Goal: Task Accomplishment & Management: Use online tool/utility

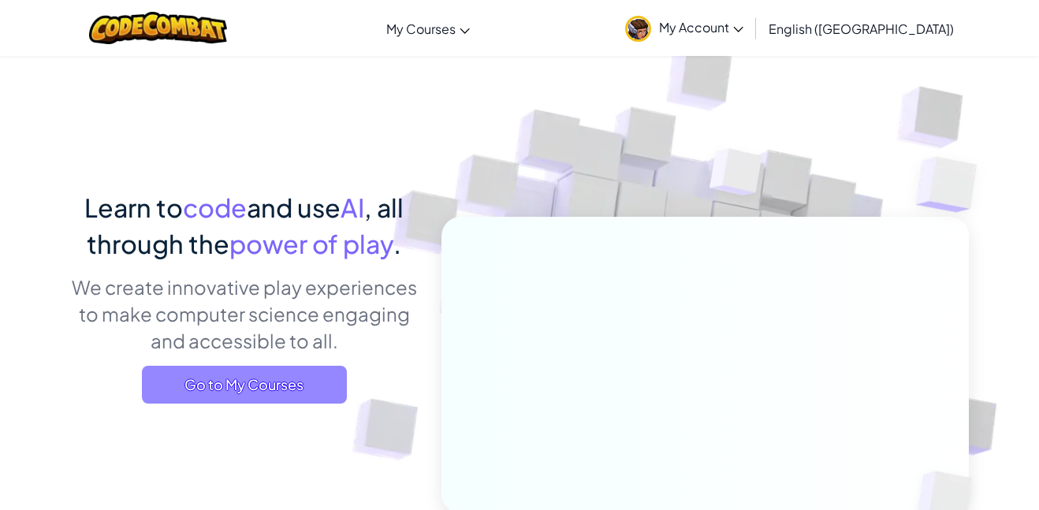
click at [215, 382] on span "Go to My Courses" at bounding box center [244, 385] width 205 height 38
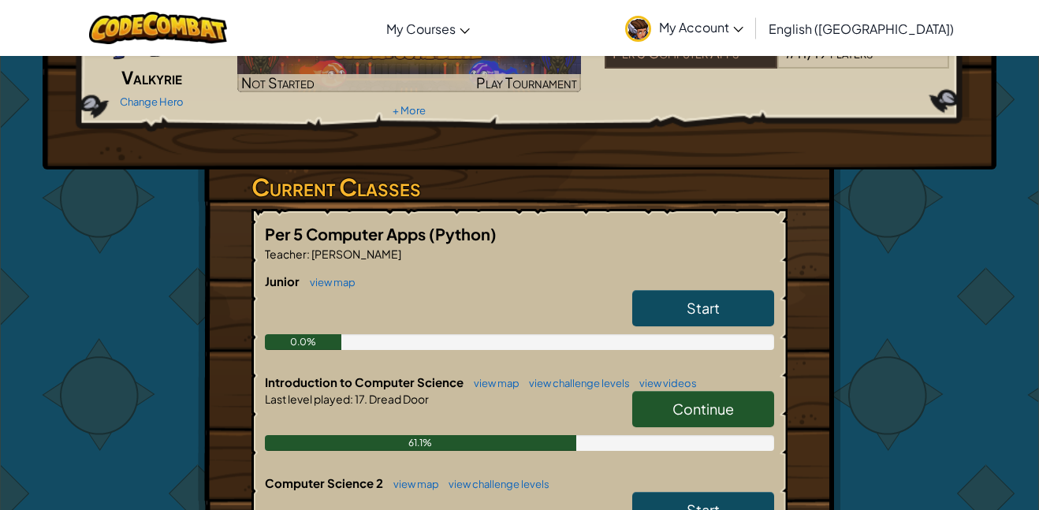
scroll to position [157, 0]
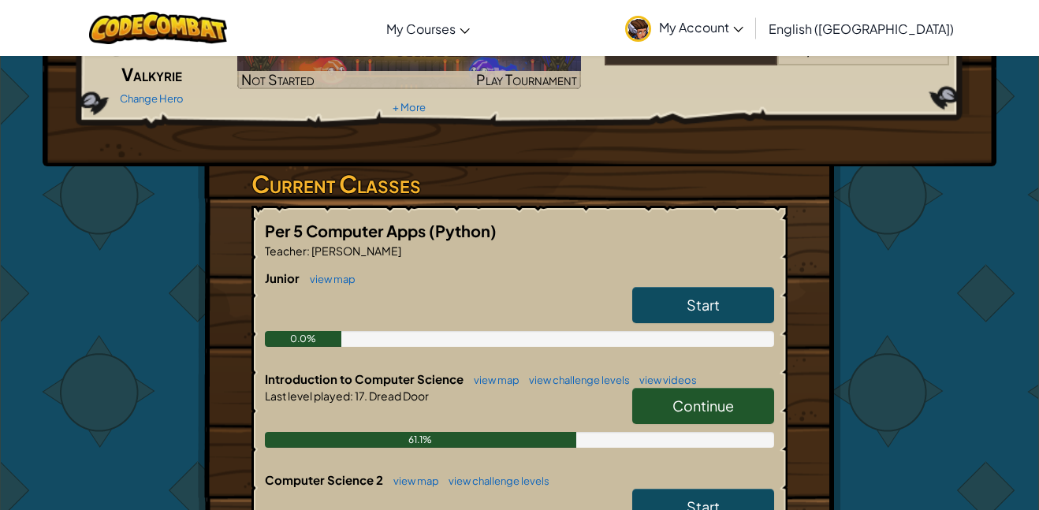
click at [702, 401] on span "Continue" at bounding box center [704, 406] width 62 height 18
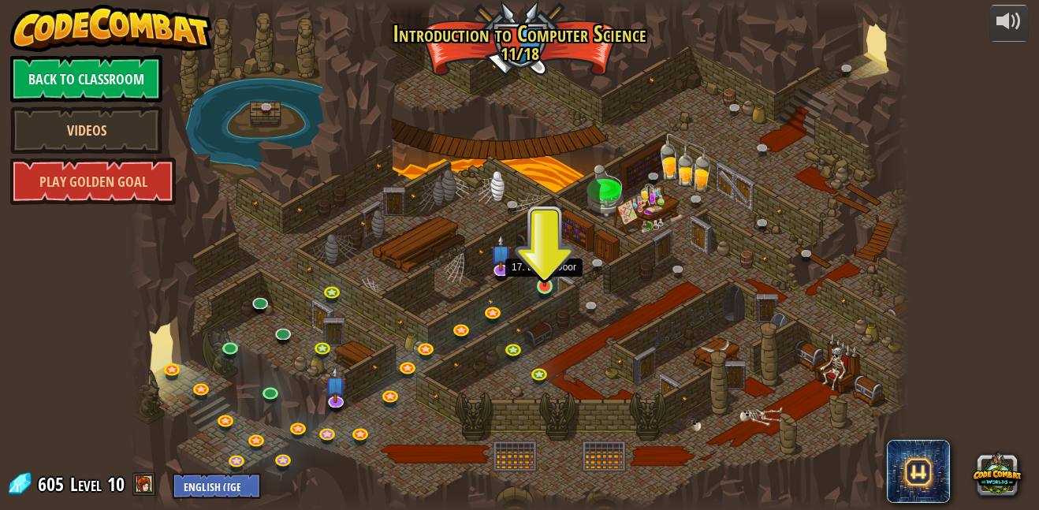
click at [548, 285] on img at bounding box center [544, 266] width 18 height 43
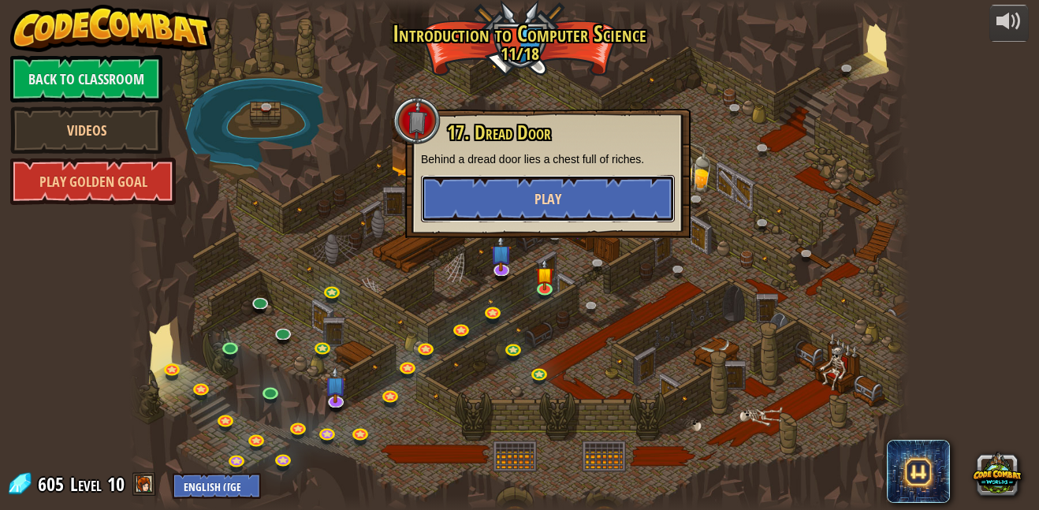
click at [533, 206] on button "Play" at bounding box center [548, 198] width 254 height 47
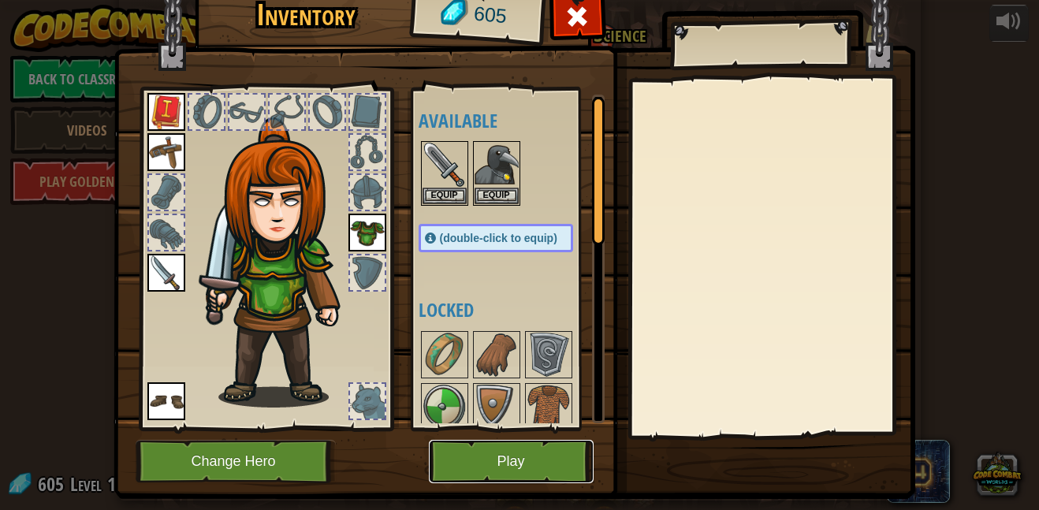
click at [530, 472] on button "Play" at bounding box center [511, 461] width 165 height 43
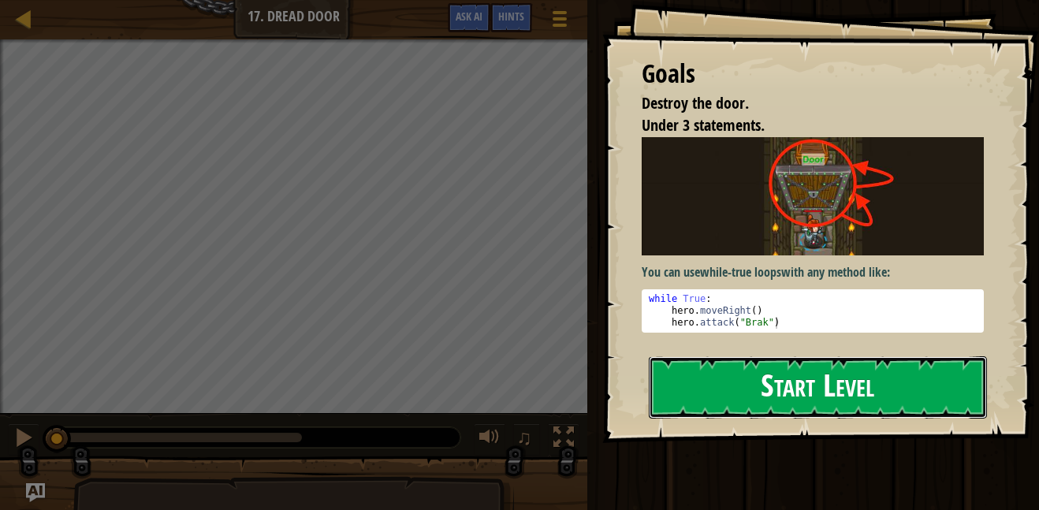
click at [764, 374] on button "Start Level" at bounding box center [818, 387] width 338 height 62
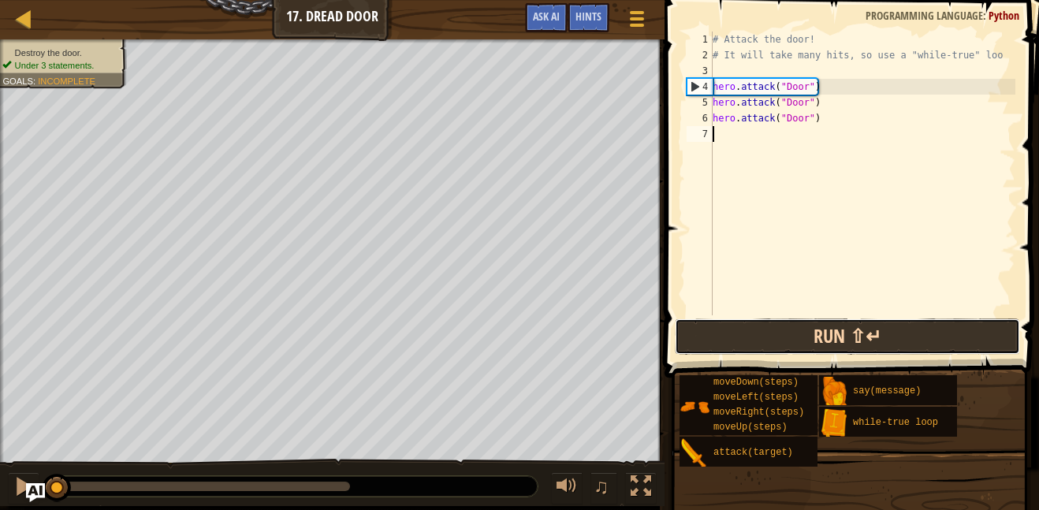
click at [795, 346] on button "Run ⇧↵" at bounding box center [847, 337] width 345 height 36
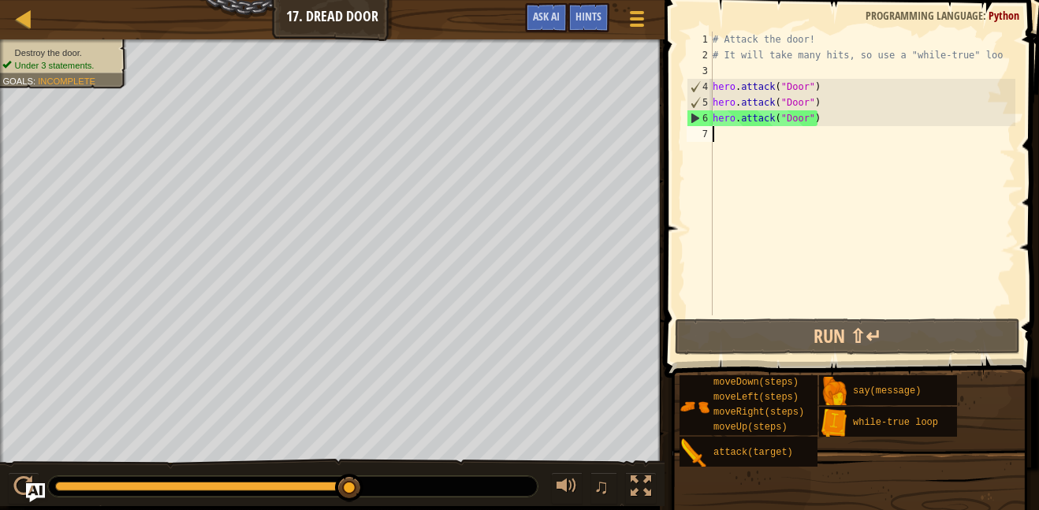
click at [823, 125] on div "# Attack the door! # It will take many hits, so use a "while-true" loo hero . a…" at bounding box center [863, 189] width 306 height 315
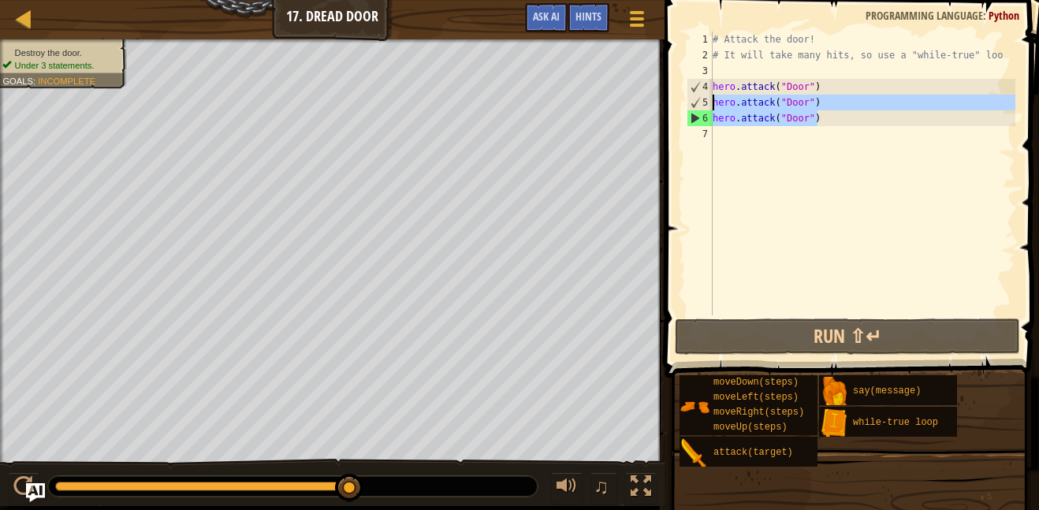
drag, startPoint x: 823, startPoint y: 125, endPoint x: 709, endPoint y: 106, distance: 116.0
click at [709, 106] on div "hero.attack("Door") 1 2 3 4 5 6 7 # Attack the door! # It will take many hits, …" at bounding box center [850, 174] width 332 height 284
type textarea "hero.attack("Door") hero.attack("Door")"
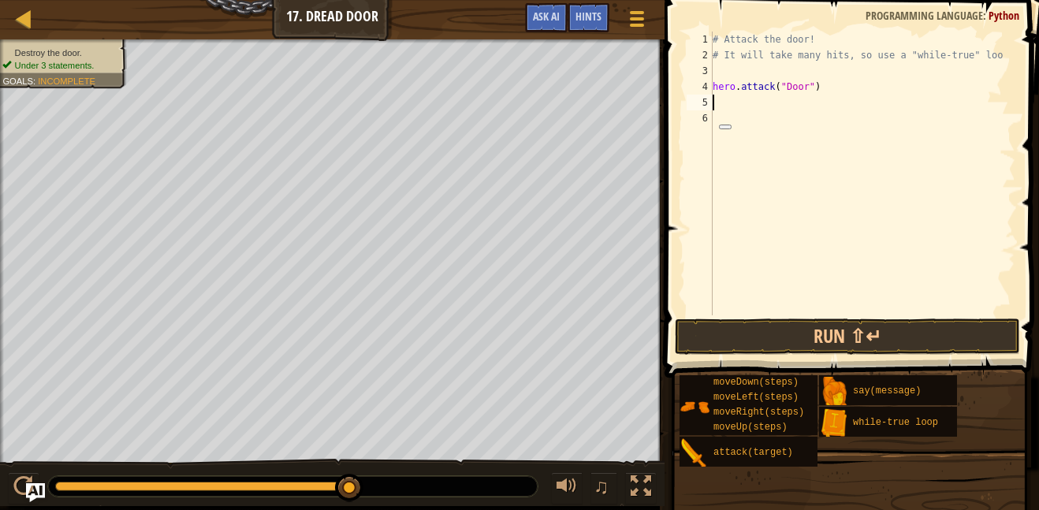
click at [725, 76] on div "# Attack the door! # It will take many hits, so use a "while-true" loo hero . a…" at bounding box center [863, 189] width 306 height 315
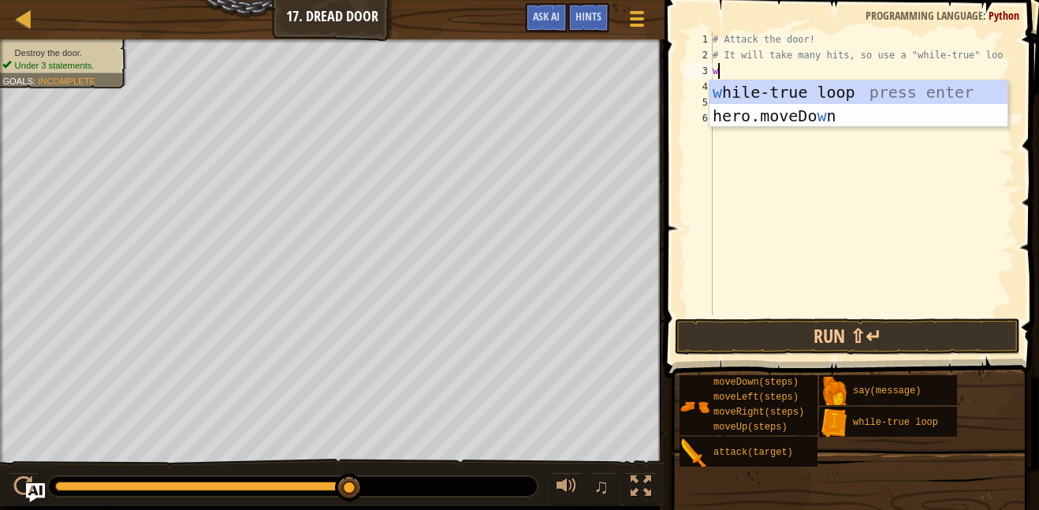
type textarea "wh"
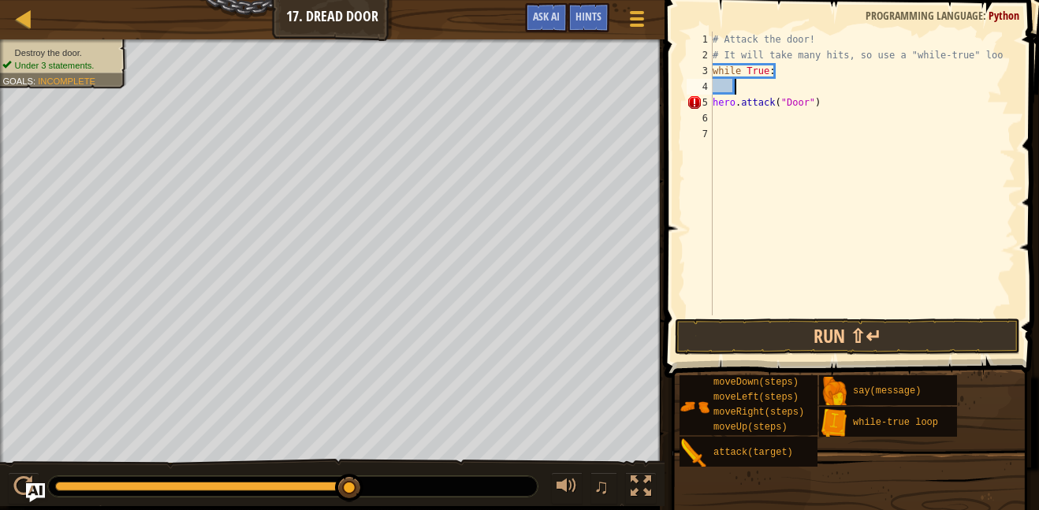
click at [722, 104] on div "# Attack the door! # It will take many hits, so use a "while-true" loo while Tr…" at bounding box center [863, 189] width 306 height 315
type textarea "hero.attack("Door")"
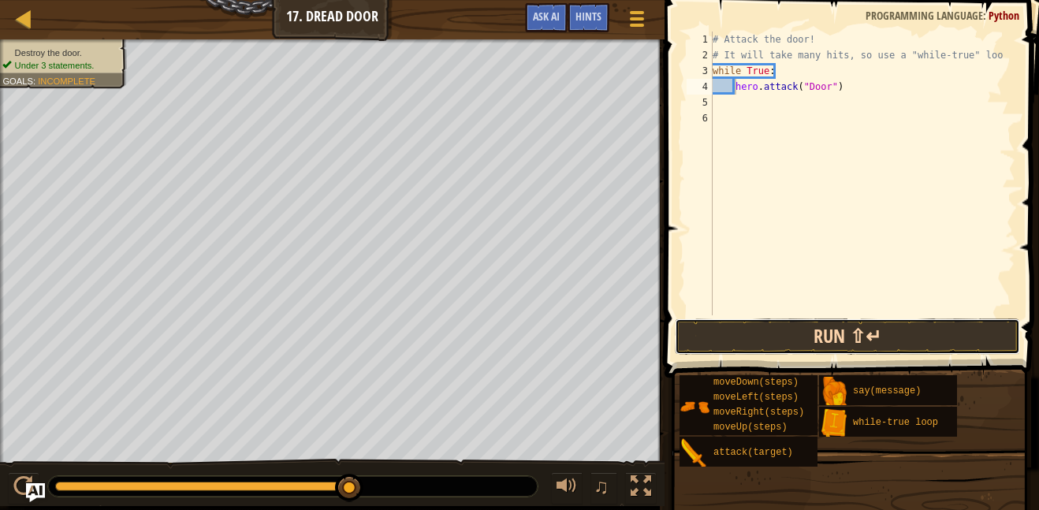
click at [785, 332] on button "Run ⇧↵" at bounding box center [847, 337] width 345 height 36
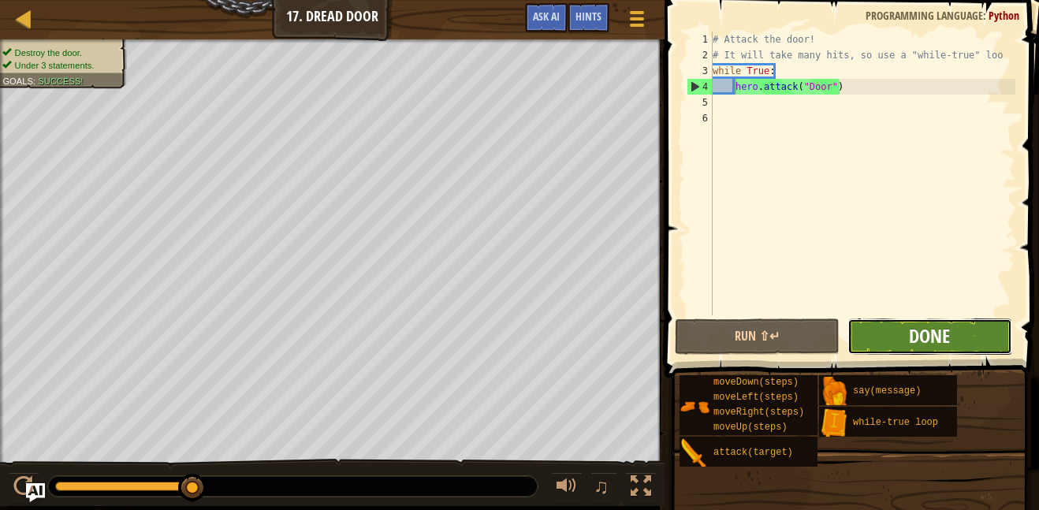
click at [942, 330] on span "Done" at bounding box center [929, 335] width 41 height 25
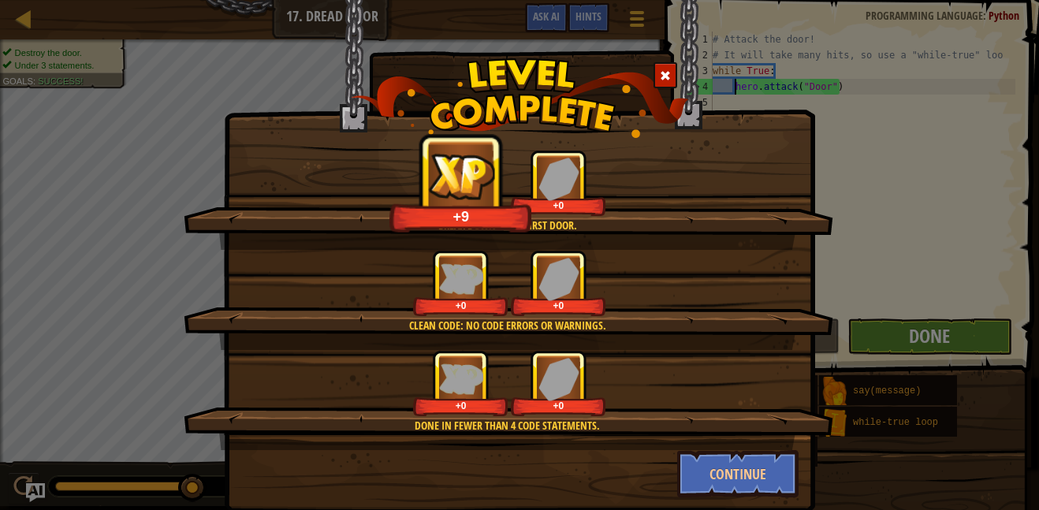
click at [942, 330] on div "Break down your first door. +9 +0 Clean code: no code errors or warnings. +0 +0…" at bounding box center [519, 255] width 1039 height 510
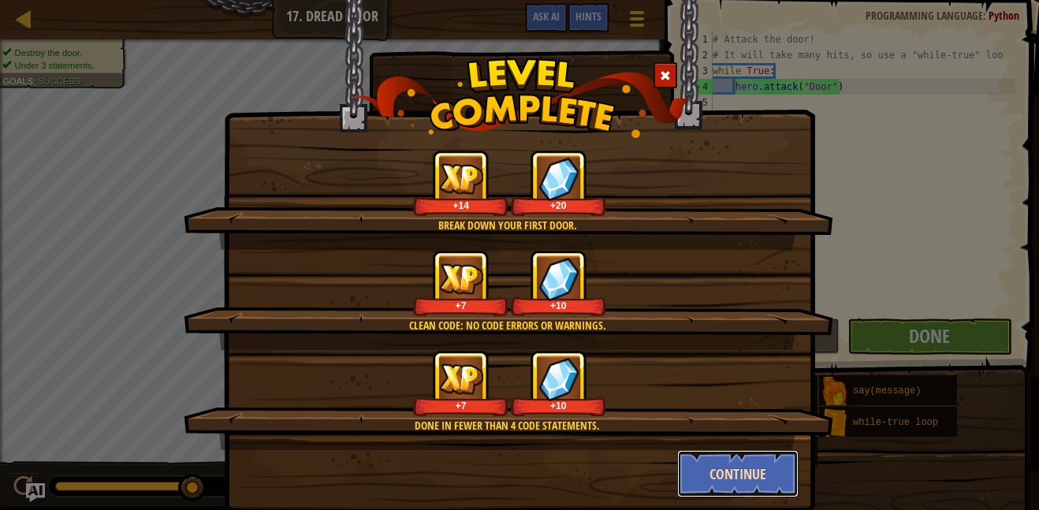
click at [778, 474] on button "Continue" at bounding box center [738, 473] width 122 height 47
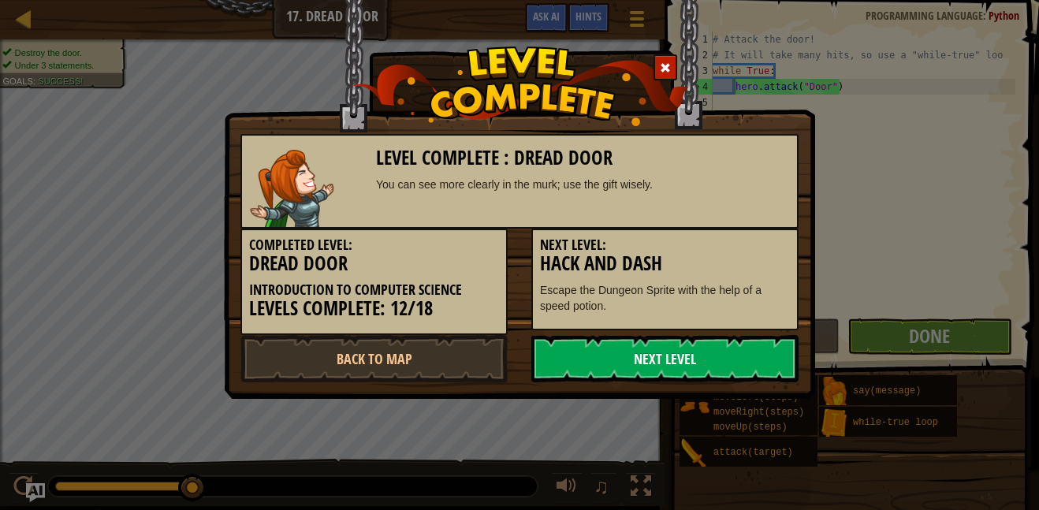
click at [698, 364] on link "Next Level" at bounding box center [665, 358] width 267 height 47
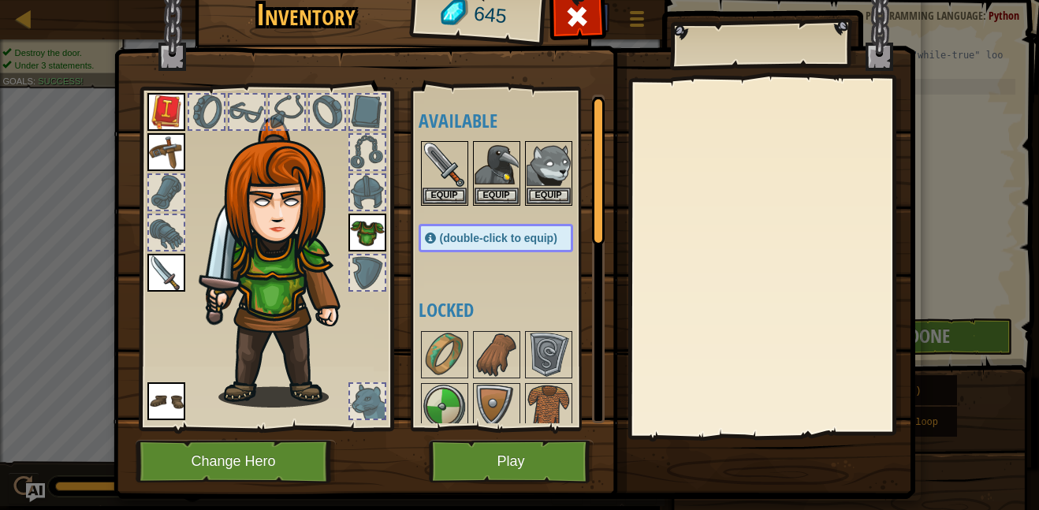
click at [620, 471] on img at bounding box center [515, 213] width 802 height 573
click at [517, 449] on button "Play" at bounding box center [511, 461] width 165 height 43
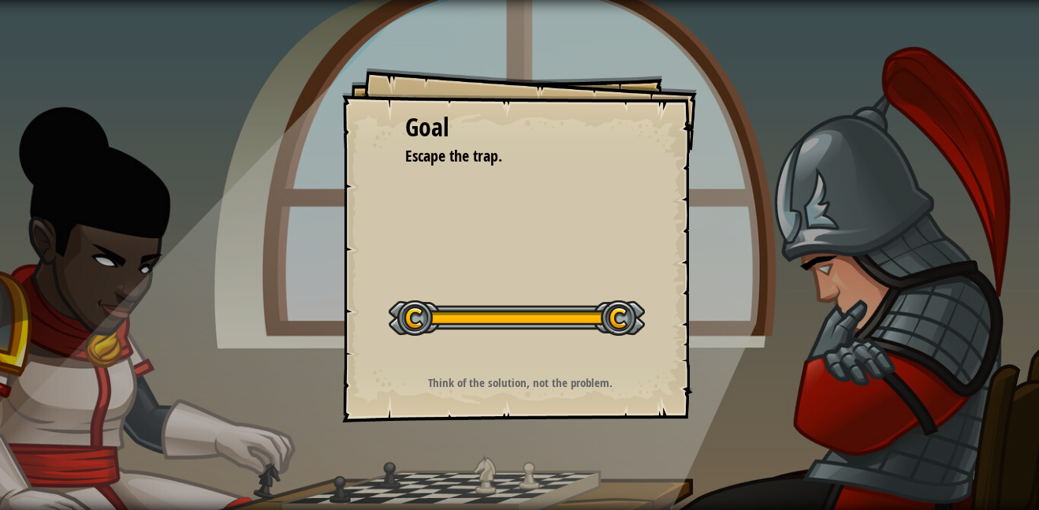
click at [525, 319] on div at bounding box center [517, 317] width 256 height 35
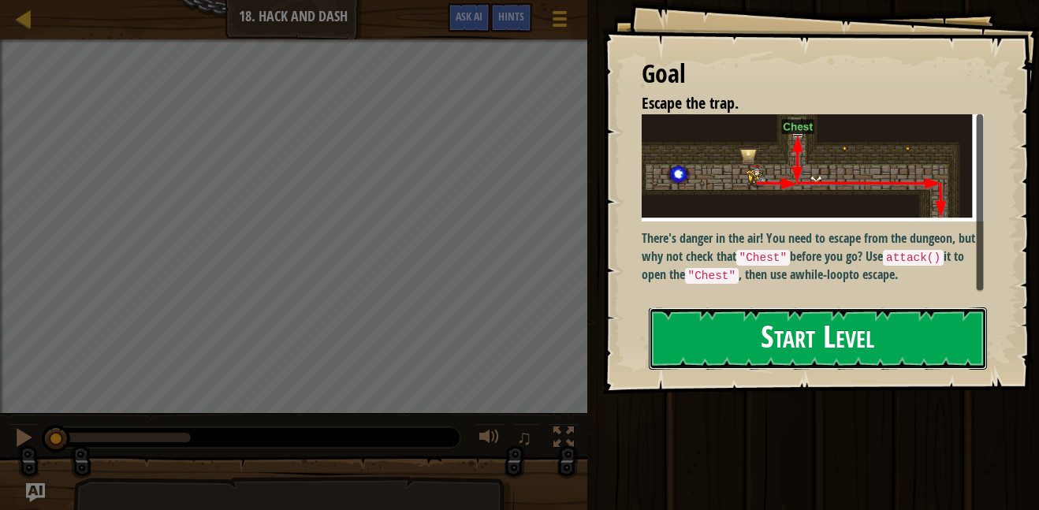
click at [772, 328] on button "Start Level" at bounding box center [818, 339] width 338 height 62
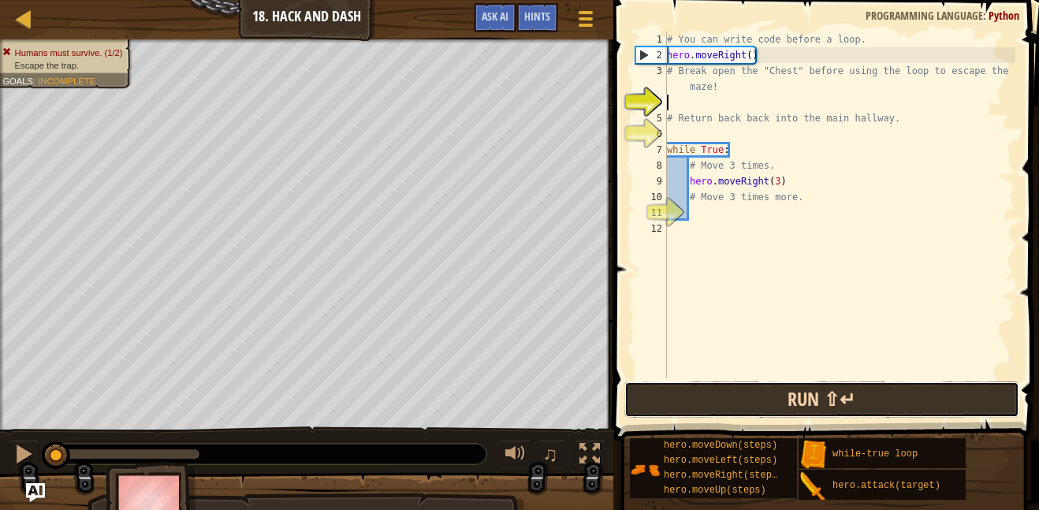
click at [720, 408] on button "Run ⇧↵" at bounding box center [822, 400] width 395 height 36
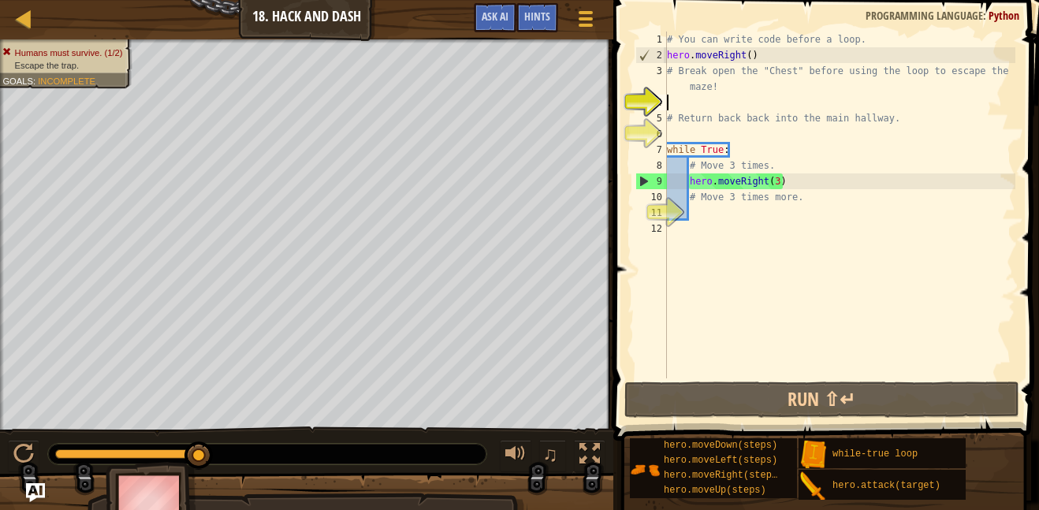
click at [746, 208] on div "# You can write code before a loop. hero . moveRight ( ) # Break open the "Ches…" at bounding box center [840, 221] width 352 height 379
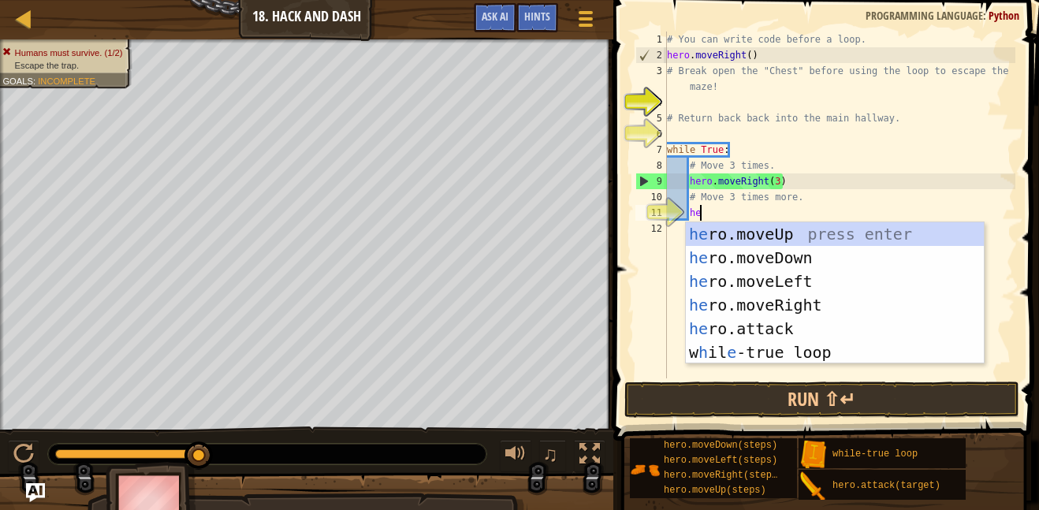
type textarea "her"
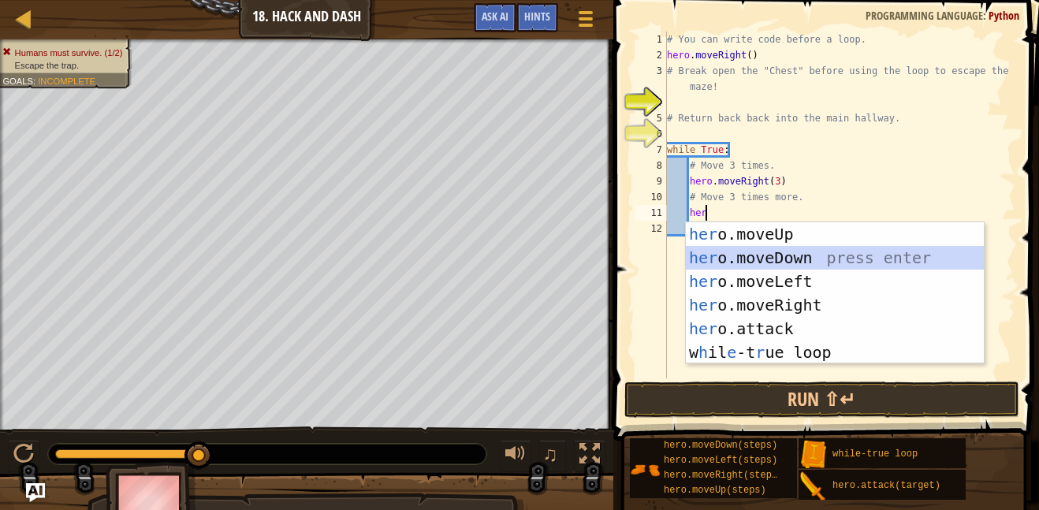
click at [794, 252] on div "her o.moveUp press enter her o.moveDown press enter her o.moveLeft press enter …" at bounding box center [835, 316] width 298 height 189
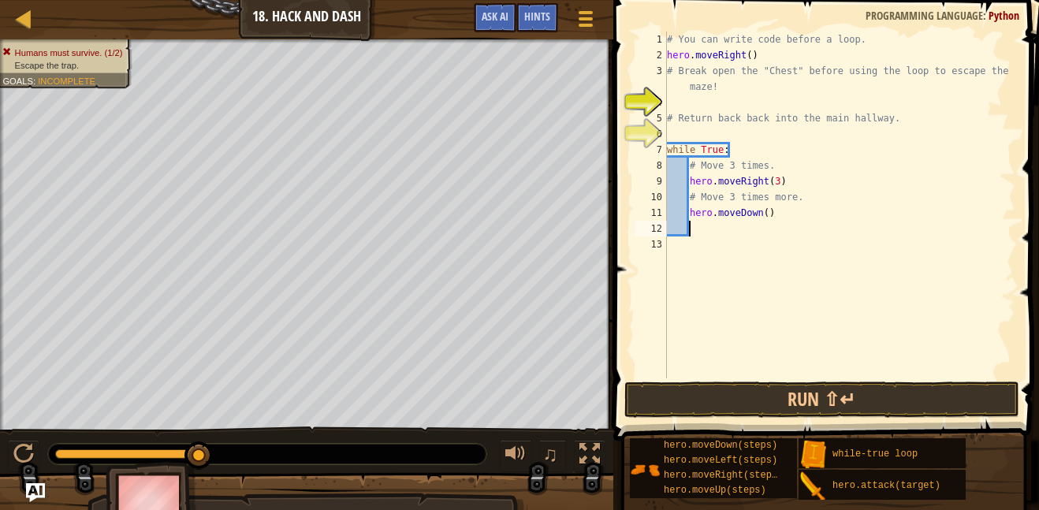
click at [767, 216] on div "# You can write code before a loop. hero . moveRight ( ) # Break open the "Ches…" at bounding box center [840, 221] width 352 height 379
click at [796, 387] on button "Run ⇧↵" at bounding box center [822, 400] width 395 height 36
type textarea "hero.moveDown(3)"
click at [739, 229] on div "# You can write code before a loop. hero . moveRight ( ) # Break open the "Ches…" at bounding box center [840, 221] width 352 height 379
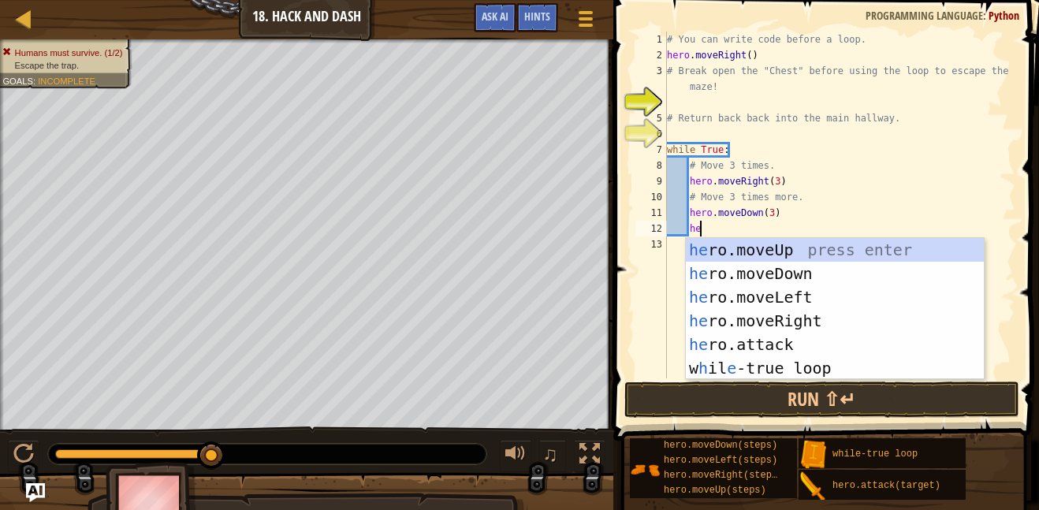
type textarea "her"
click at [849, 325] on div "her o.moveUp press enter her o.moveDown press enter her o.moveLeft press enter …" at bounding box center [835, 332] width 298 height 189
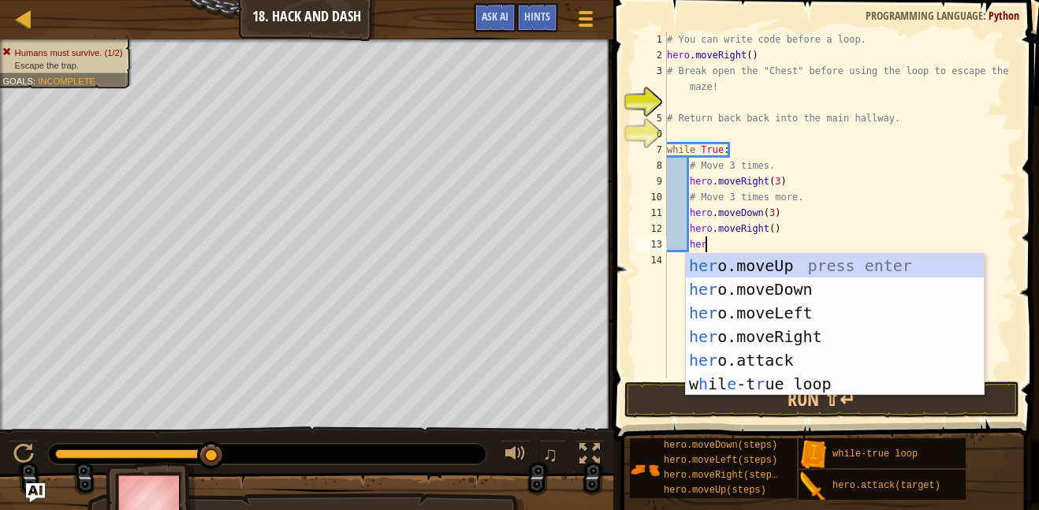
type textarea "hero"
click at [834, 289] on div "hero .moveUp press enter hero .moveDown press enter hero .moveLeft press enter …" at bounding box center [835, 348] width 298 height 189
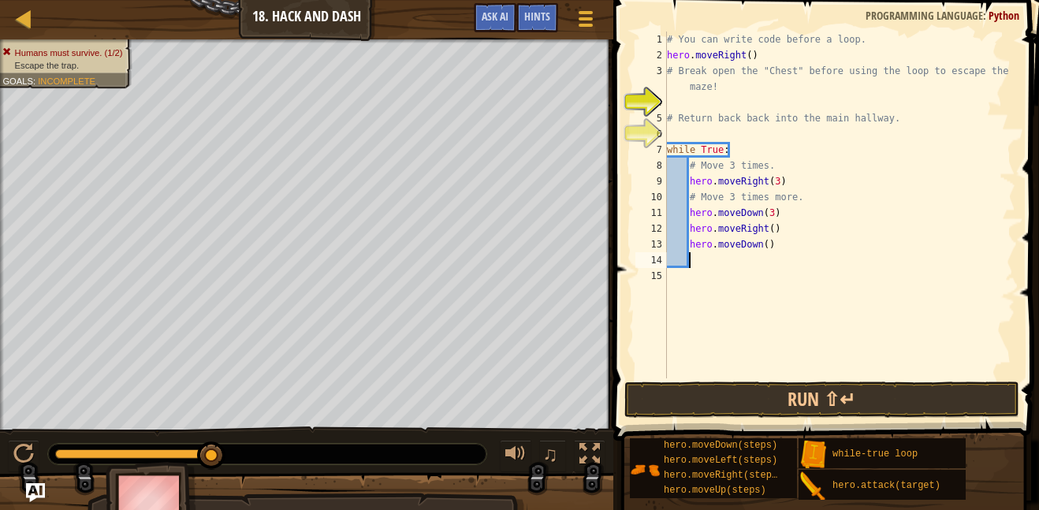
scroll to position [7, 2]
click at [834, 289] on div "# You can write code before a loop. hero . moveRight ( ) # Break open the "Ches…" at bounding box center [840, 221] width 352 height 379
click at [956, 406] on button "Run ⇧↵" at bounding box center [822, 400] width 395 height 36
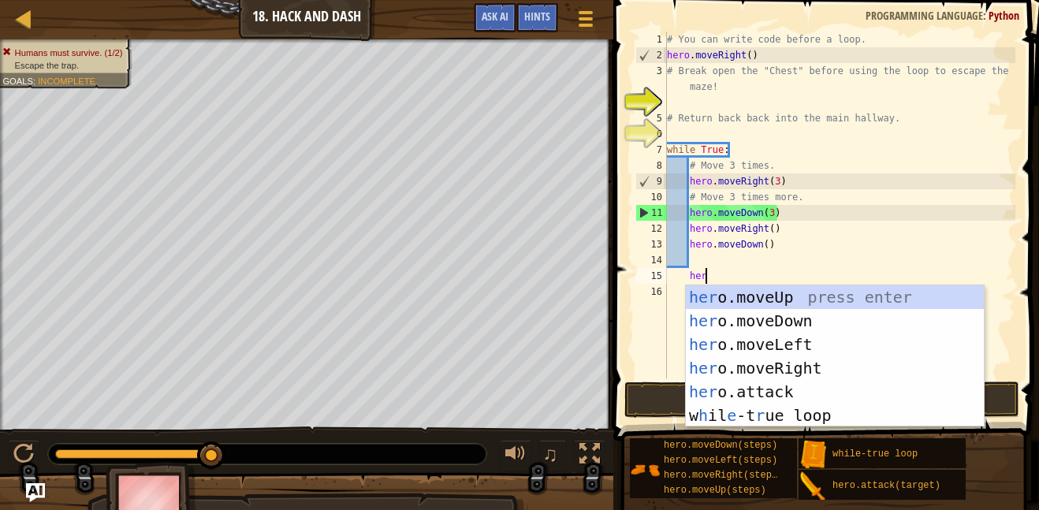
scroll to position [7, 6]
type textarea "hero"
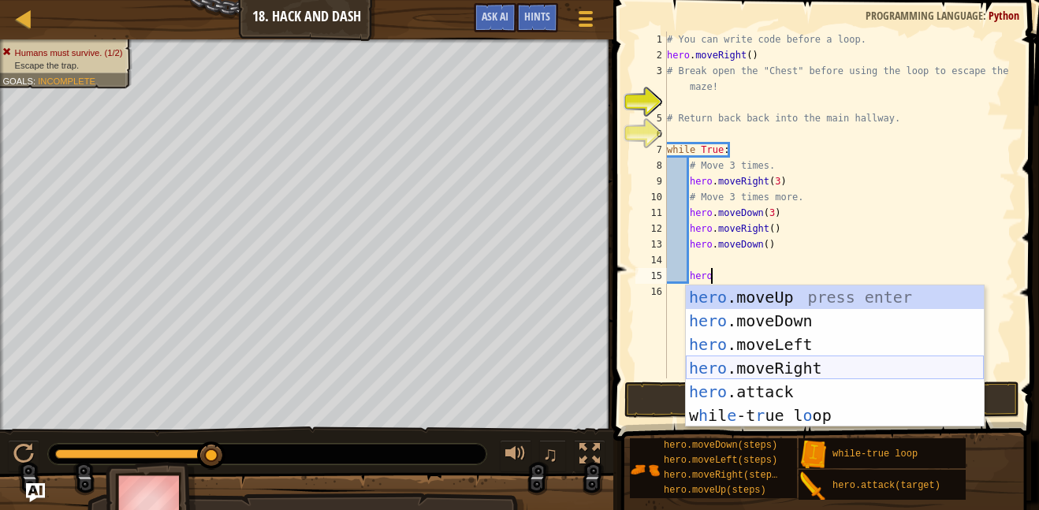
click at [824, 371] on div "hero .moveUp press enter hero .moveDown press enter hero .moveLeft press enter …" at bounding box center [835, 379] width 298 height 189
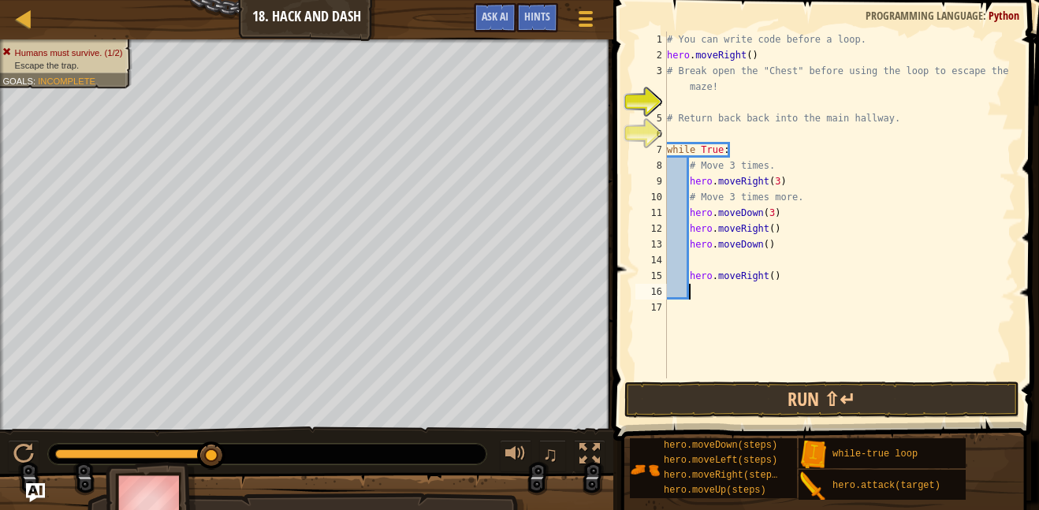
scroll to position [7, 2]
click at [722, 265] on div "# You can write code before a loop. hero . moveRight ( ) # Break open the "Ches…" at bounding box center [840, 221] width 352 height 379
click at [770, 264] on div "# You can write code before a loop. hero . moveRight ( ) # Break open the "Ches…" at bounding box center [840, 221] width 352 height 379
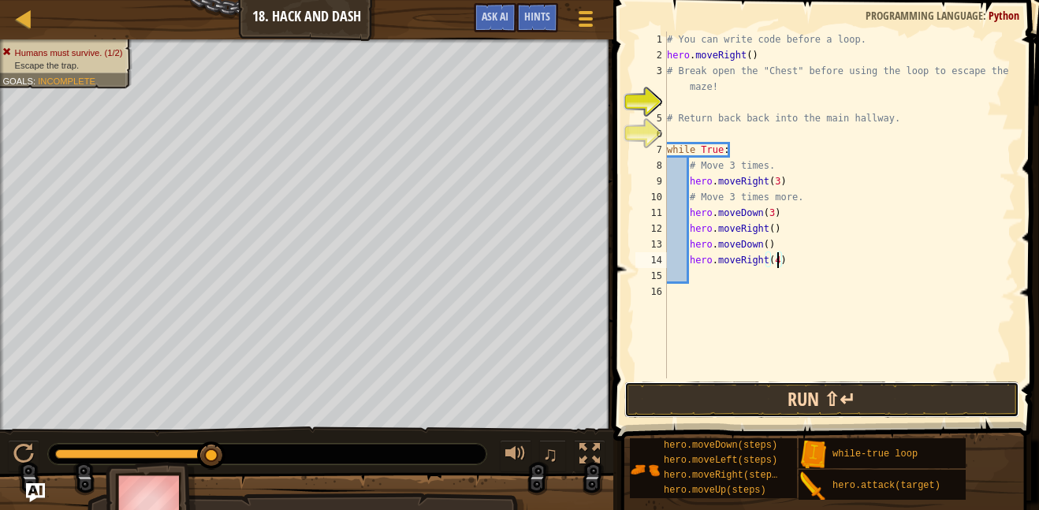
click at [839, 395] on button "Run ⇧↵" at bounding box center [822, 400] width 395 height 36
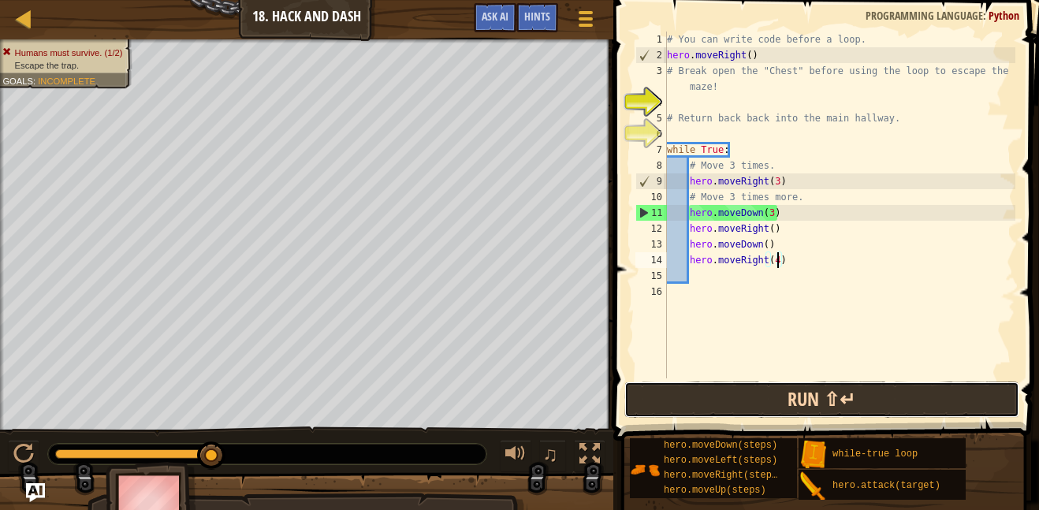
click at [847, 396] on button "Run ⇧↵" at bounding box center [822, 400] width 395 height 36
click at [843, 391] on button "Run ⇧↵" at bounding box center [822, 400] width 395 height 36
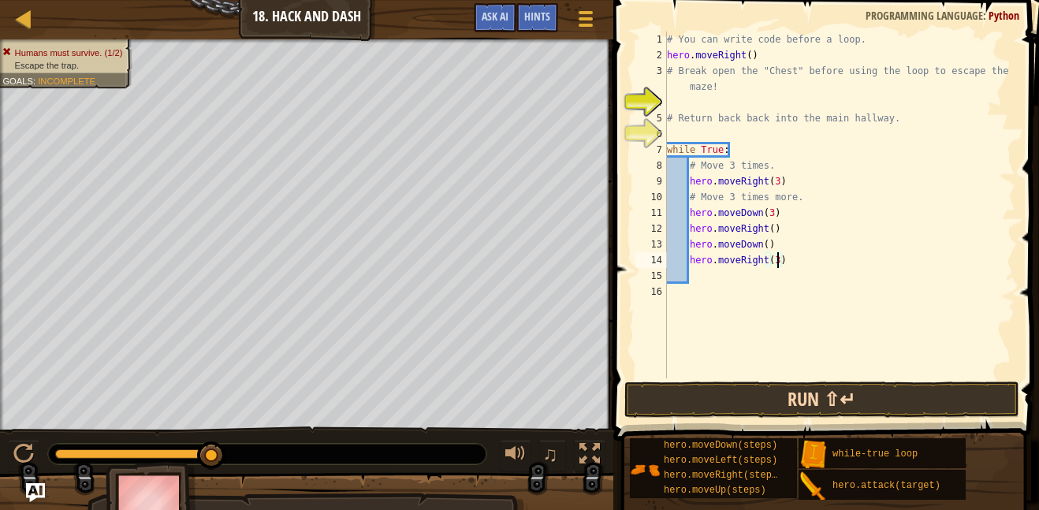
type textarea "hero.moveRight(3)"
click at [825, 390] on button "Run ⇧↵" at bounding box center [822, 400] width 395 height 36
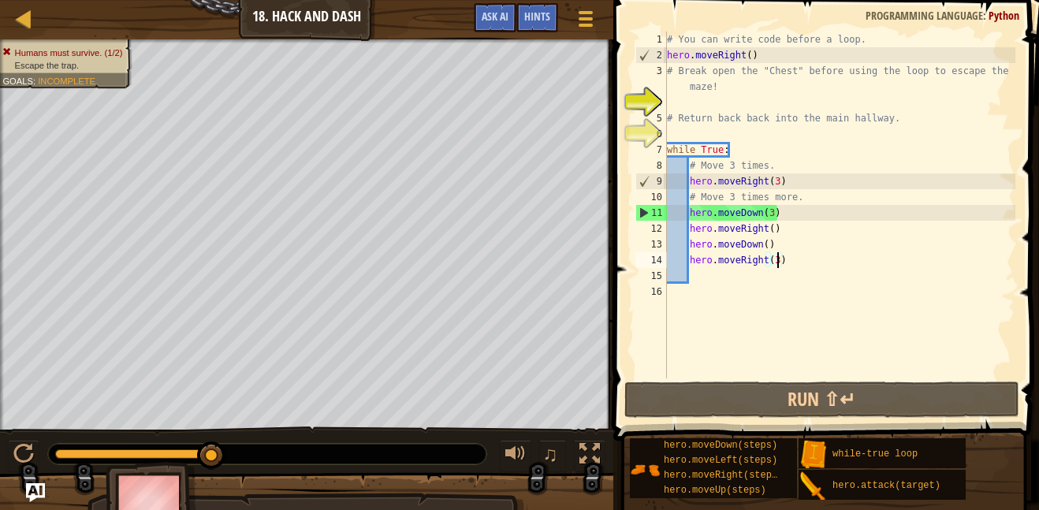
click at [747, 282] on div "# You can write code before a loop. hero . moveRight ( ) # Break open the "Ches…" at bounding box center [840, 221] width 352 height 379
type textarea "h"
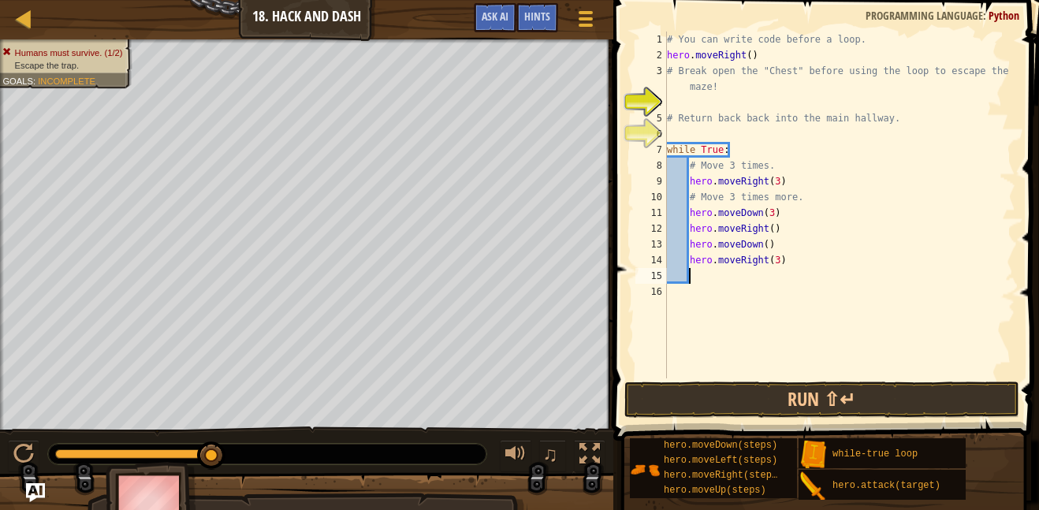
scroll to position [7, 2]
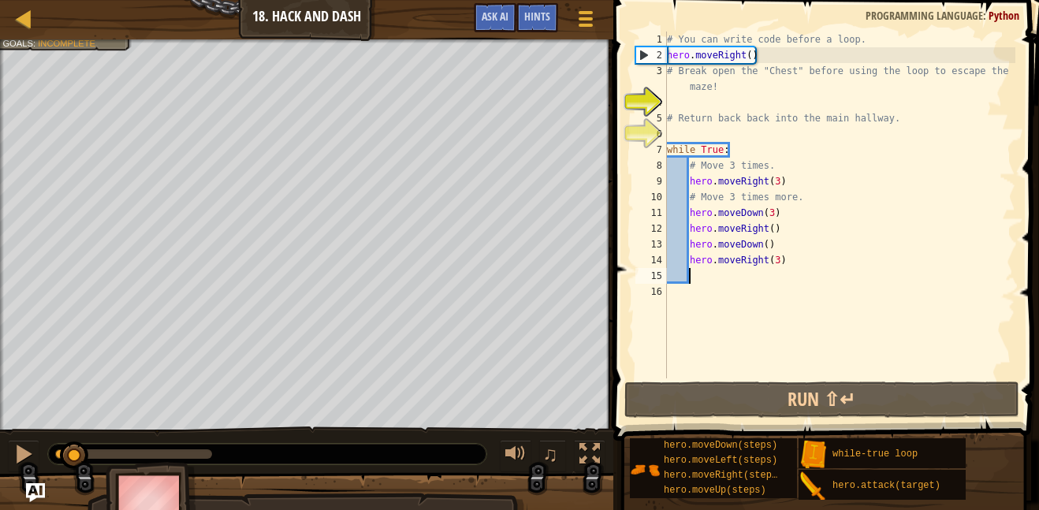
drag, startPoint x: 210, startPoint y: 454, endPoint x: 71, endPoint y: 506, distance: 148.2
click at [71, 506] on div "Humans must survive. (1/2) Escape the trap. Goals : Incomplete ♫ Anya 88 x: 48 …" at bounding box center [519, 288] width 1039 height 498
click at [786, 267] on div "# You can write code before a loop. hero . moveRight ( ) # Break open the "Ches…" at bounding box center [840, 221] width 352 height 379
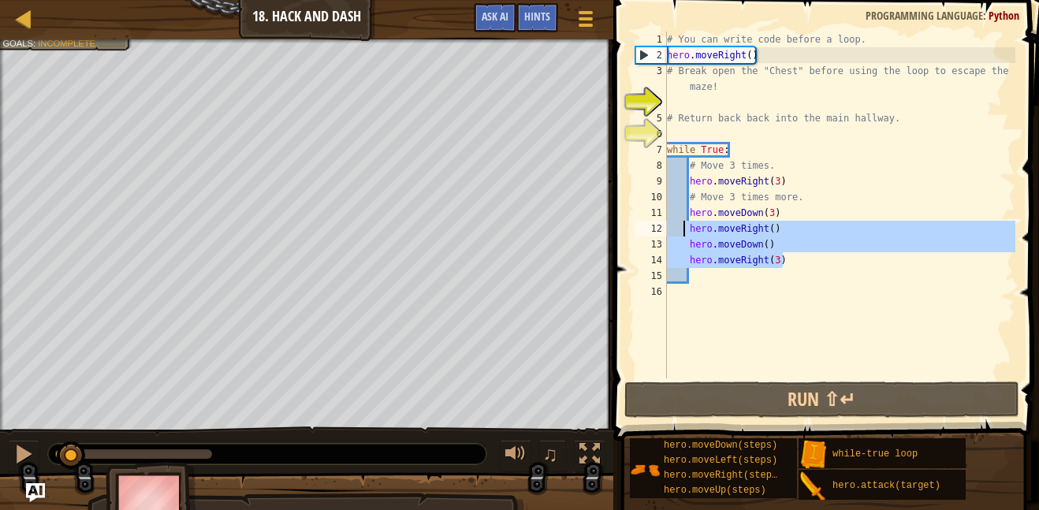
drag, startPoint x: 786, startPoint y: 267, endPoint x: 684, endPoint y: 224, distance: 111.0
click at [684, 224] on div "# You can write code before a loop. hero . moveRight ( ) # Break open the "Ches…" at bounding box center [840, 221] width 352 height 379
type textarea "hero.moveRight() hero.moveDown()"
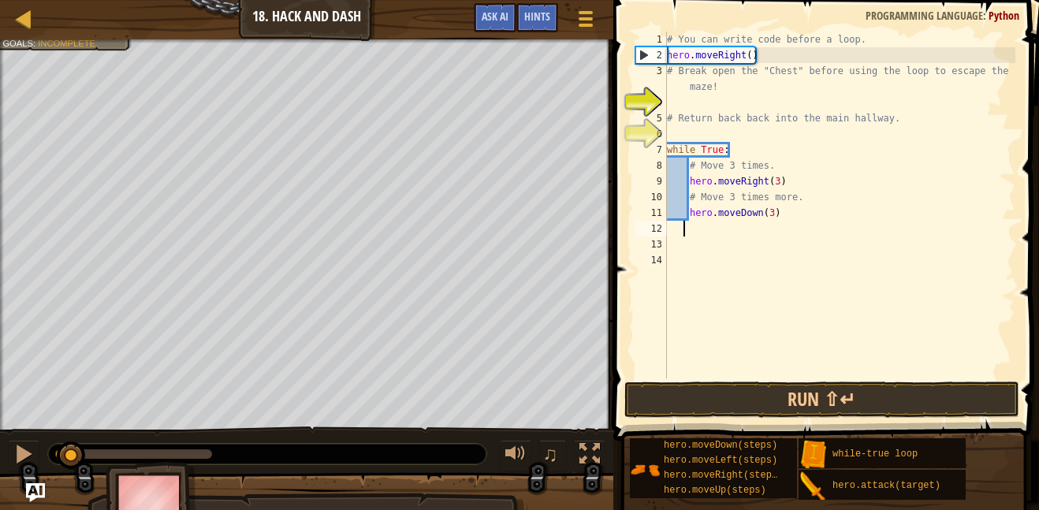
scroll to position [7, 2]
